Goal: Task Accomplishment & Management: Use online tool/utility

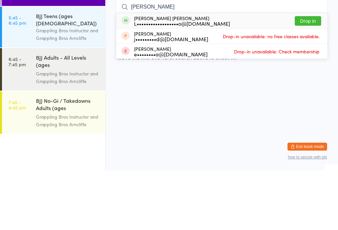
type input "[PERSON_NAME]"
click at [207, 80] on div "L••••••••••••••••••o@[DOMAIN_NAME]" at bounding box center [182, 82] width 96 height 5
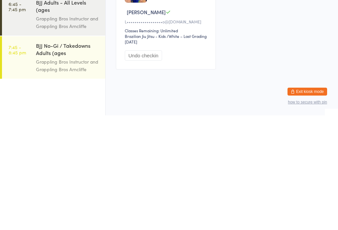
click at [271, 80] on div "Checked in [PERSON_NAME] [PERSON_NAME]••••••••••••••••••o@[DOMAIN_NAME] Classes…" at bounding box center [222, 135] width 224 height 110
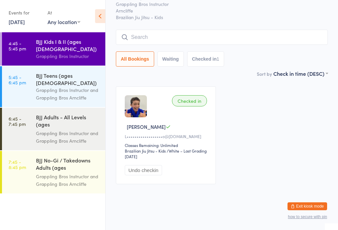
click at [230, 30] on input "search" at bounding box center [222, 37] width 212 height 15
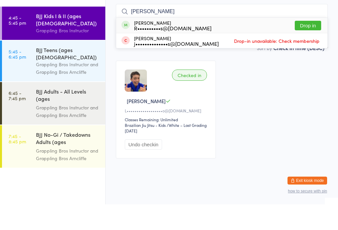
type input "[PERSON_NAME]"
click at [312, 46] on button "Drop in" at bounding box center [307, 51] width 26 height 10
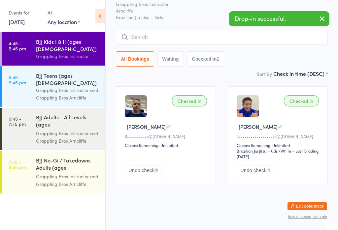
click at [157, 31] on input "search" at bounding box center [222, 37] width 212 height 15
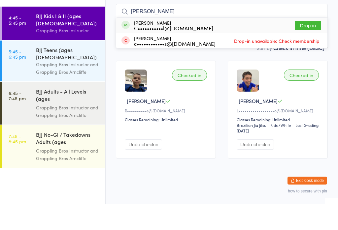
type input "[PERSON_NAME]"
click at [312, 46] on button "Drop in" at bounding box center [307, 51] width 26 height 10
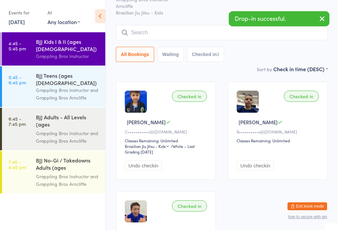
click at [219, 31] on input "search" at bounding box center [222, 32] width 212 height 15
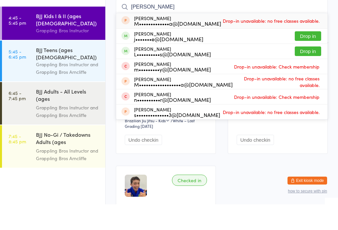
type input "[PERSON_NAME]"
click at [309, 57] on button "Drop in" at bounding box center [307, 62] width 26 height 10
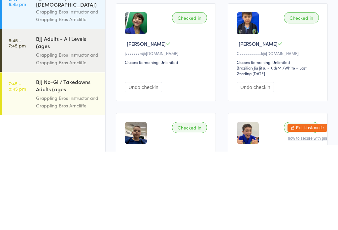
scroll to position [15, 0]
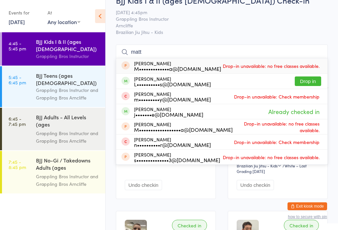
type input "matt"
click at [315, 82] on button "Drop in" at bounding box center [307, 81] width 26 height 10
